Goal: Check status: Check status

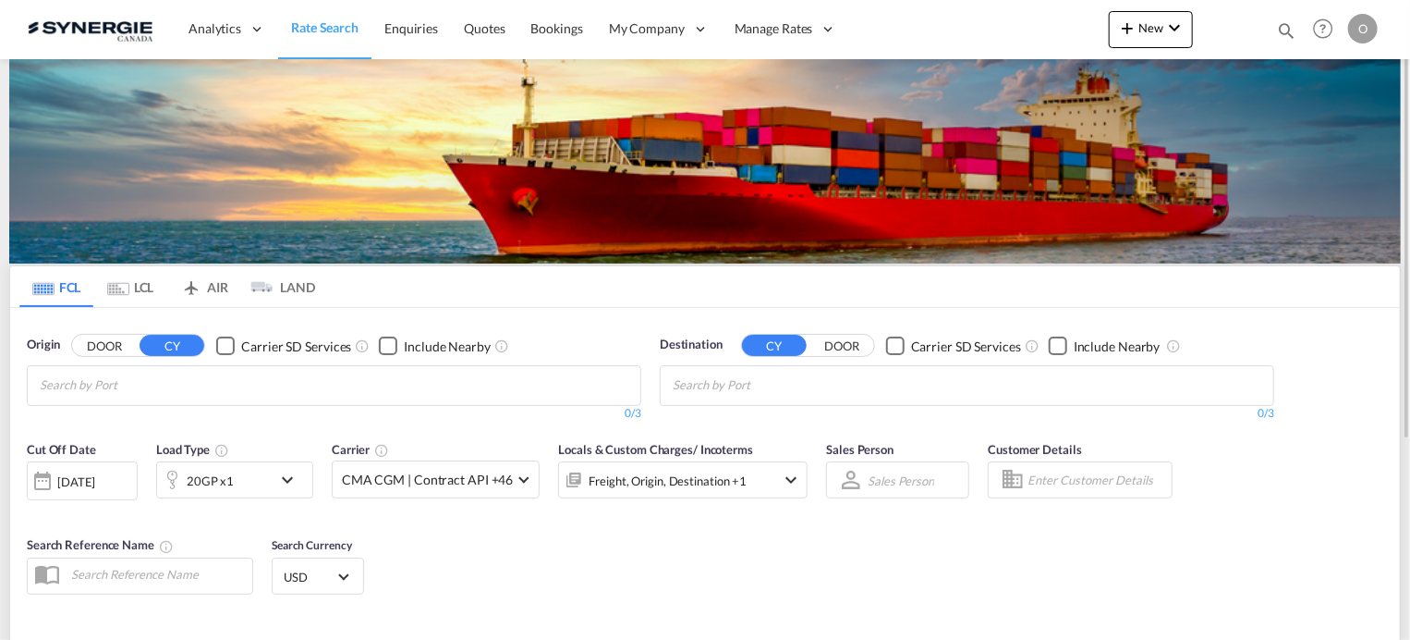
click at [1282, 27] on md-icon "icon-magnify" at bounding box center [1286, 30] width 20 height 20
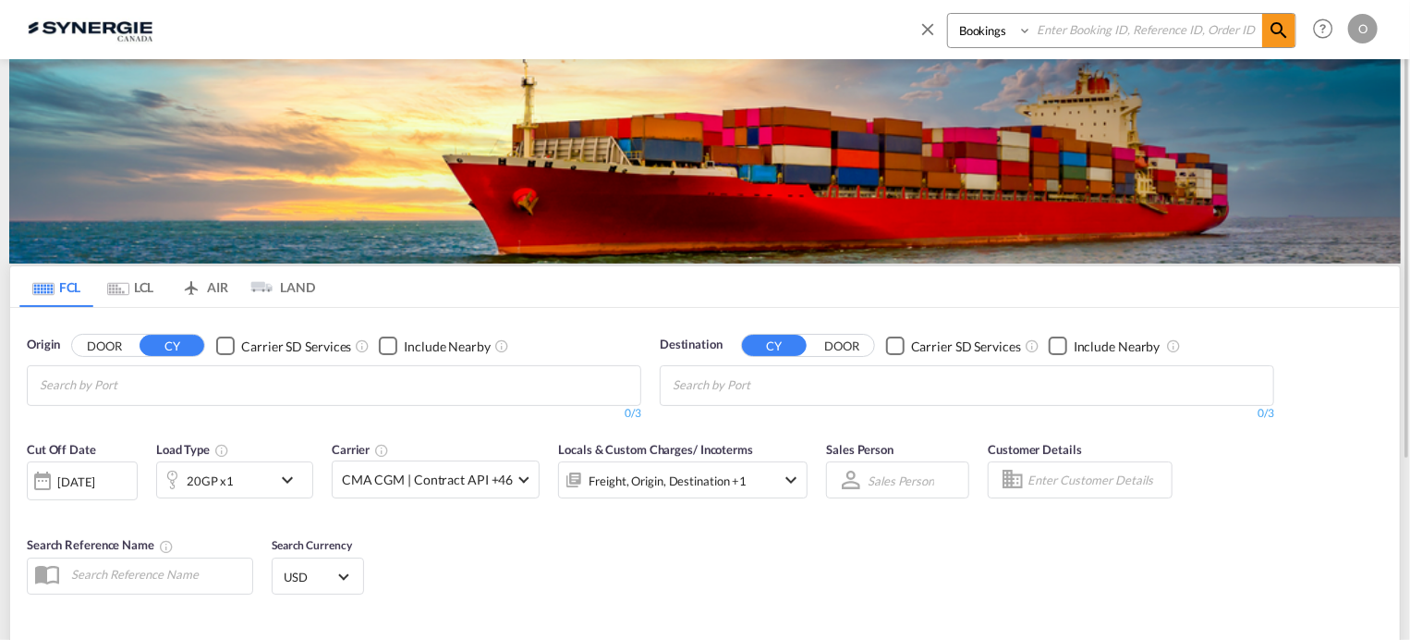
click at [1126, 34] on input at bounding box center [1147, 30] width 230 height 32
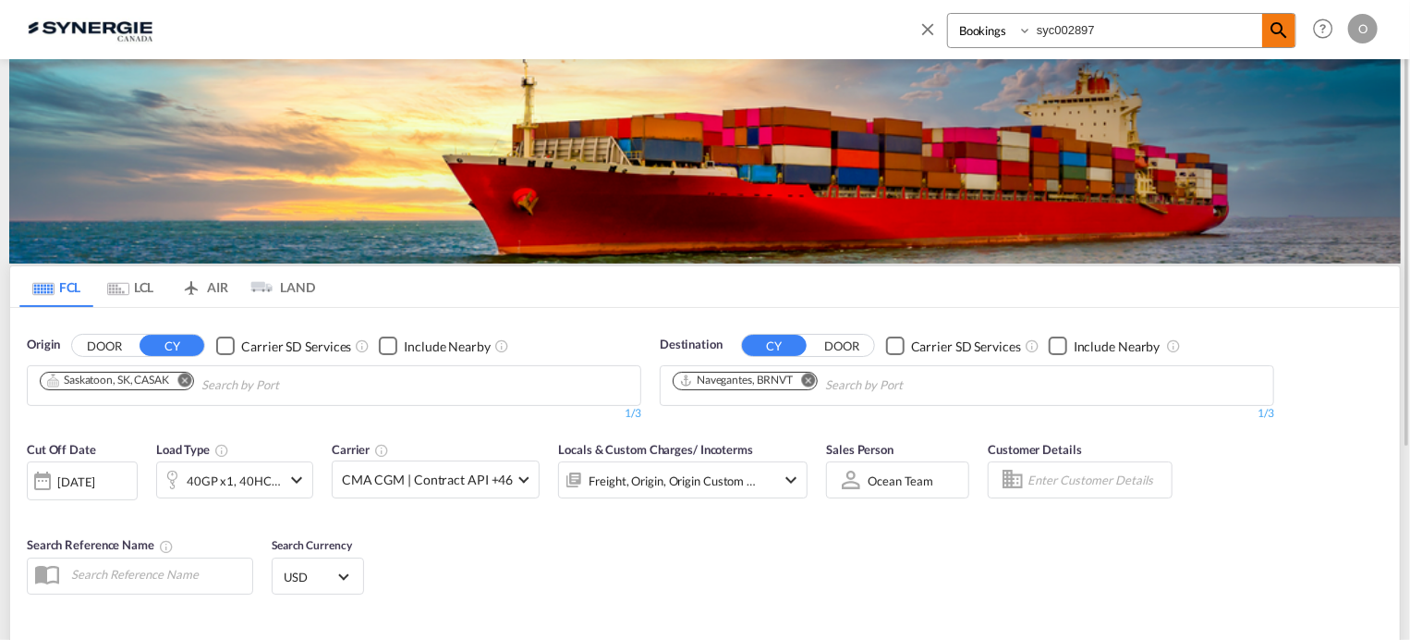
type input "syc002897"
click at [1279, 22] on md-icon "icon-magnify" at bounding box center [1279, 30] width 22 height 22
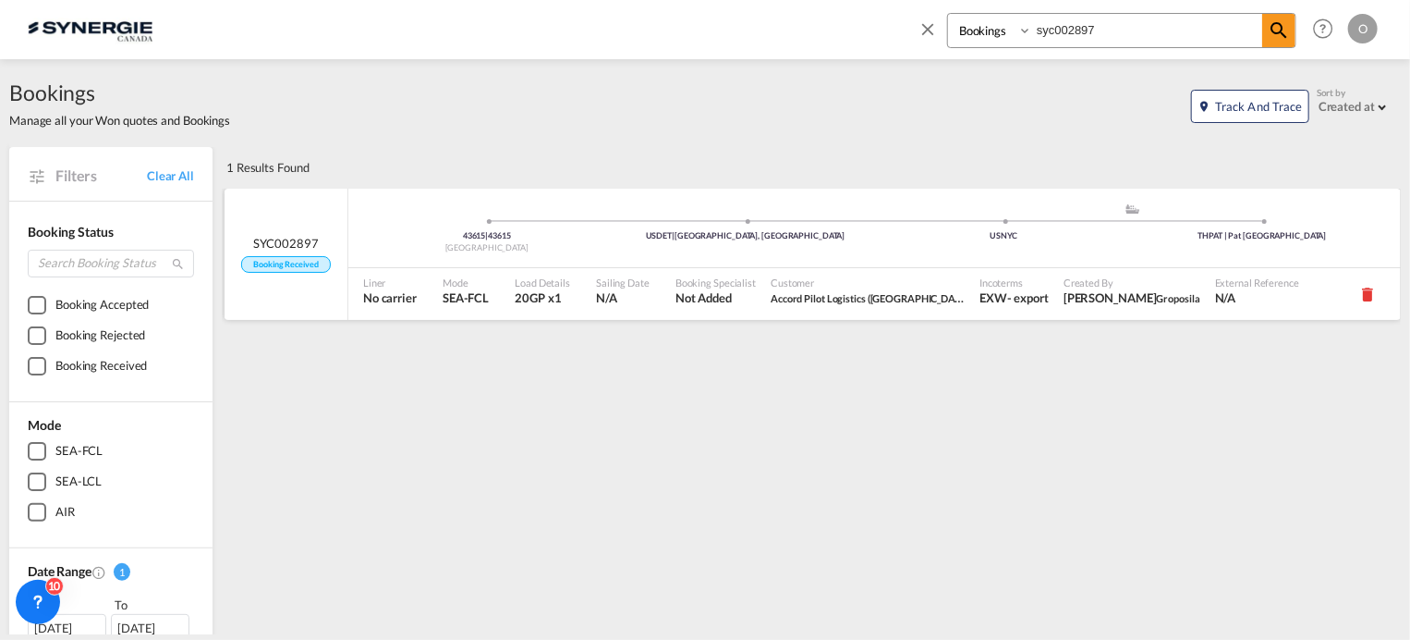
click at [546, 285] on span "Load Details" at bounding box center [542, 282] width 55 height 14
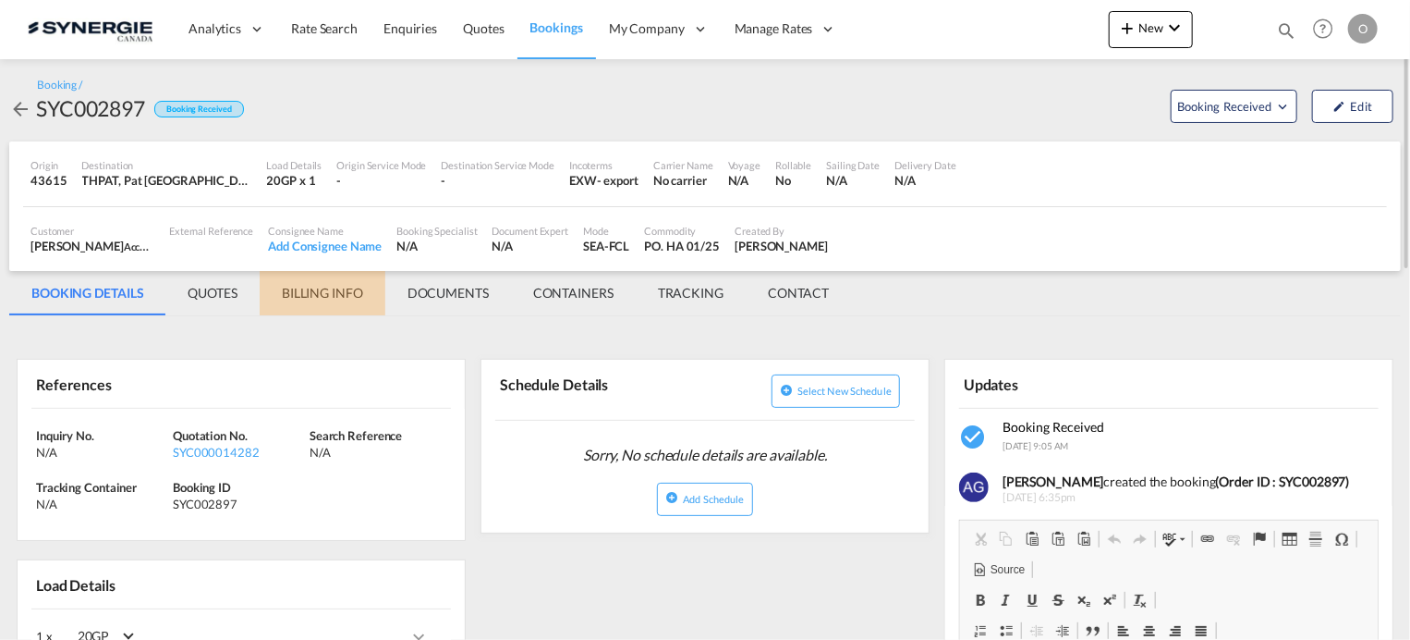
click at [304, 290] on md-tab-item "BILLING INFO" at bounding box center [323, 293] width 126 height 44
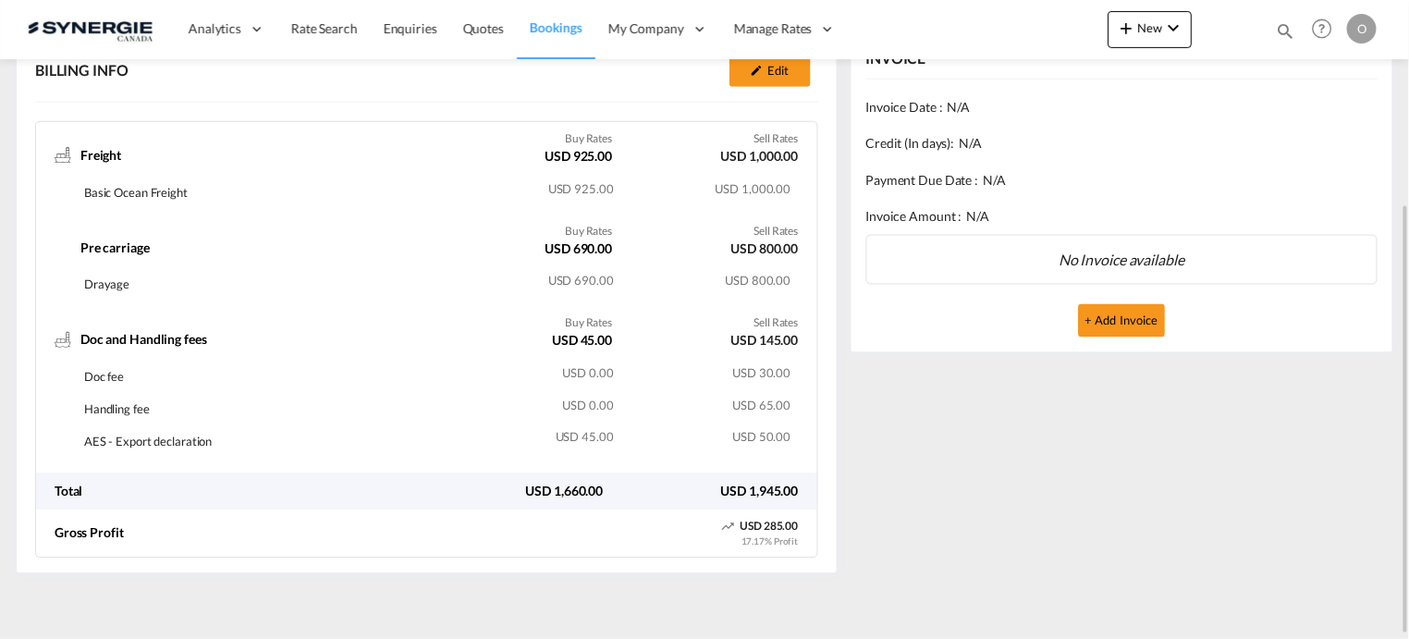
scroll to position [303, 0]
